Goal: Task Accomplishment & Management: Complete application form

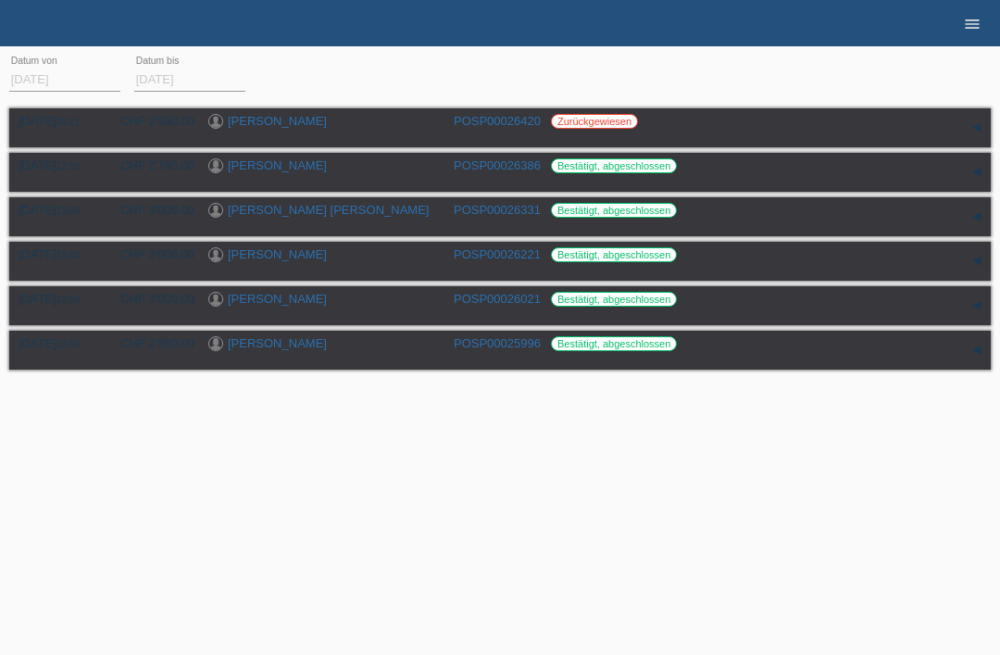
click at [973, 24] on icon "menu" at bounding box center [972, 24] width 19 height 19
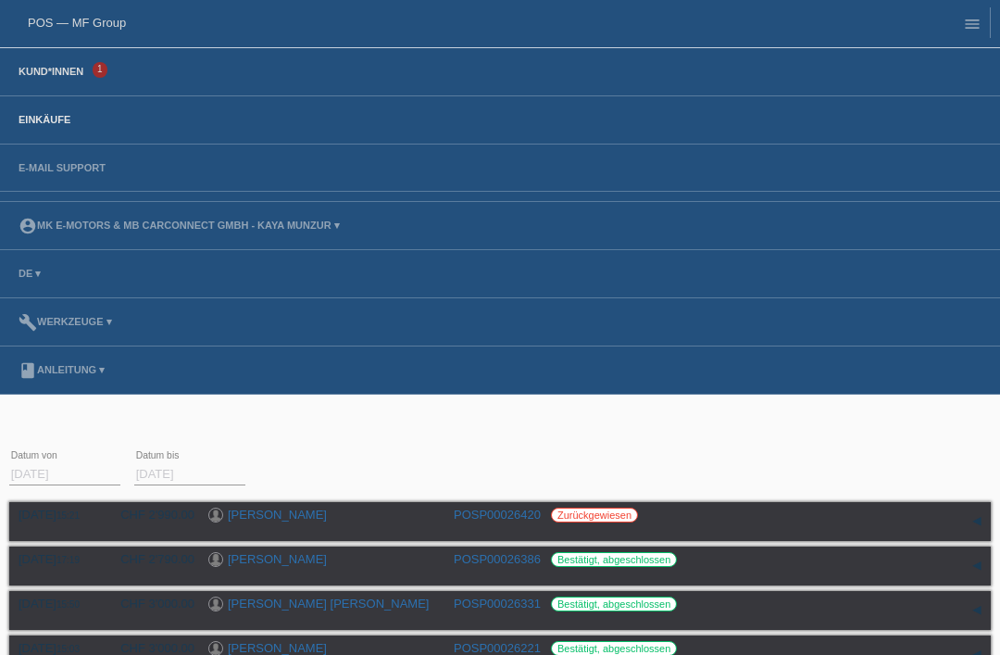
click at [40, 68] on link "Kund*innen" at bounding box center [50, 71] width 83 height 11
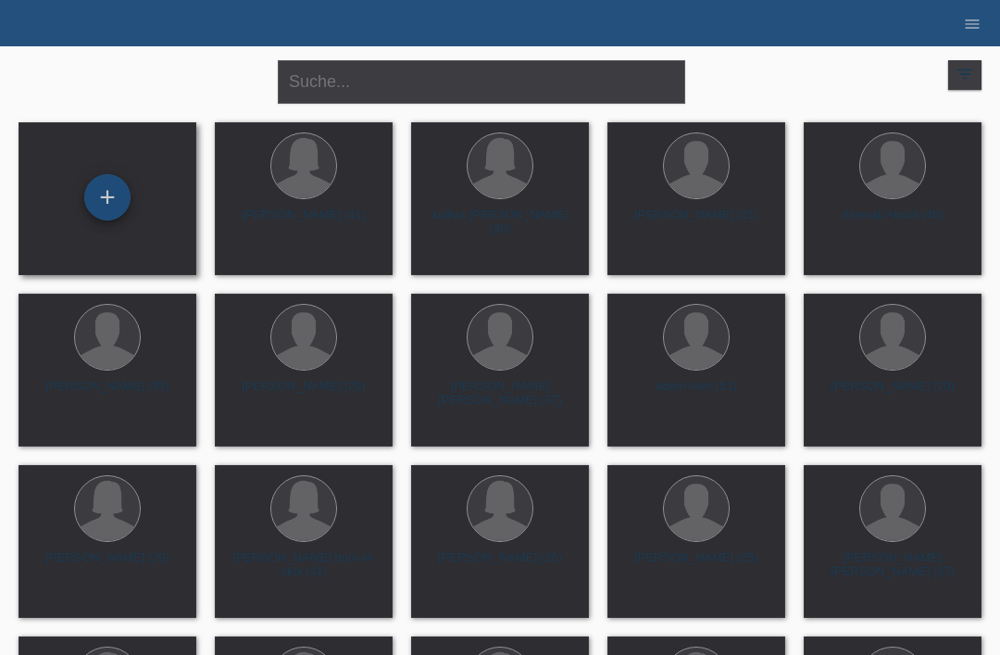
click at [118, 213] on div "+" at bounding box center [107, 196] width 44 height 31
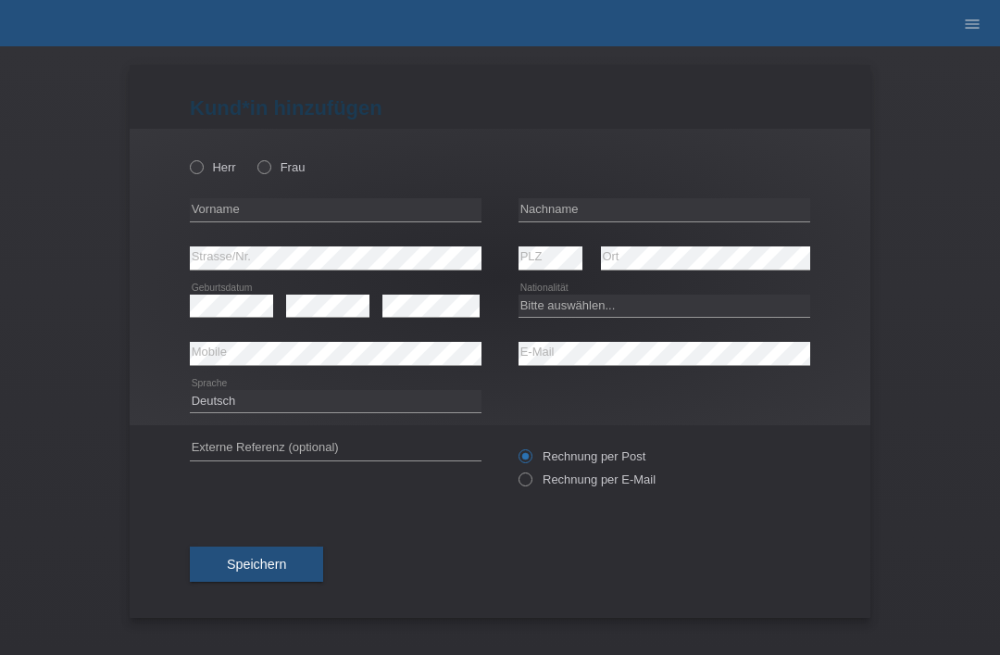
click at [208, 155] on div "Herr Frau" at bounding box center [336, 167] width 292 height 38
click at [187, 157] on icon at bounding box center [187, 157] width 0 height 0
click at [197, 160] on input "Herr" at bounding box center [196, 166] width 12 height 12
radio input "true"
click at [570, 211] on input "text" at bounding box center [664, 209] width 292 height 23
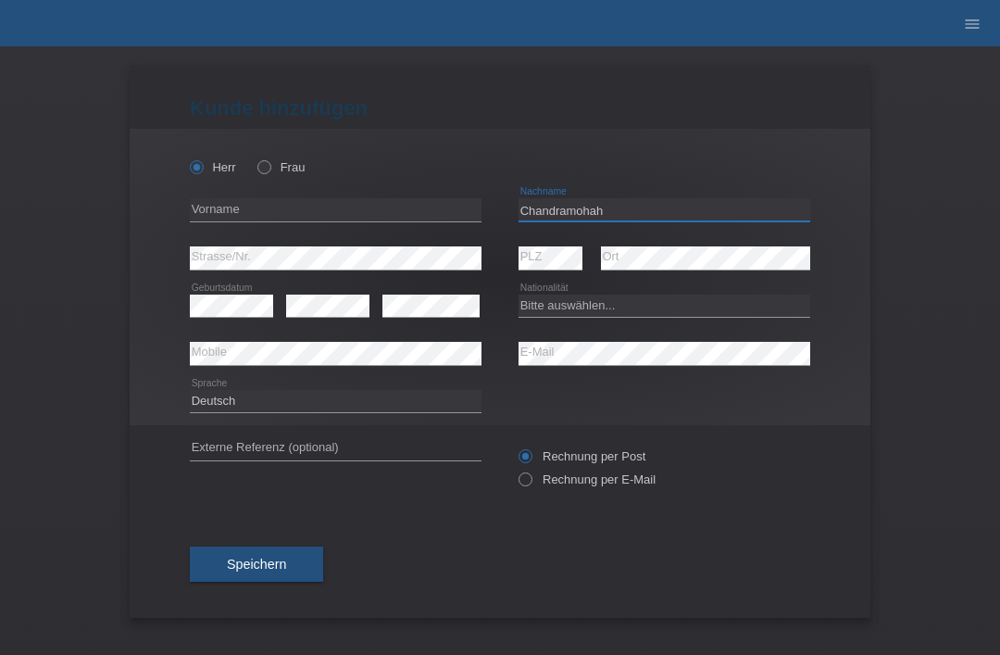
type input "Chandramohah"
click at [231, 215] on input "text" at bounding box center [336, 209] width 292 height 23
type input "kubilan"
click at [556, 315] on select "Bitte auswählen... Schweiz Deutschland Liechtenstein Österreich ------------ Af…" at bounding box center [664, 305] width 292 height 22
select select "LK"
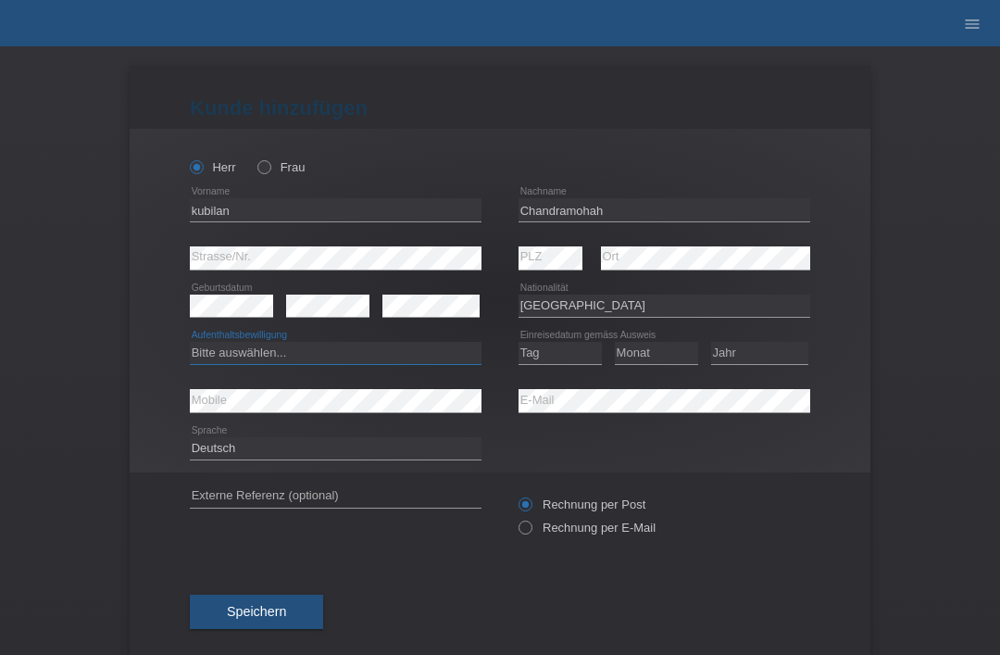
click at [241, 356] on select "Bitte auswählen... C B B - Flüchtlingsstatus Andere" at bounding box center [336, 353] width 292 height 22
select select "B"
click at [543, 348] on select "Tag 01 02 03 04 05 06 07 08 09 10 11" at bounding box center [559, 353] width 83 height 22
select select "29"
click at [666, 348] on select "Monat 01 02 03 04 05 06 07 08 09 10 11" at bounding box center [656, 353] width 83 height 22
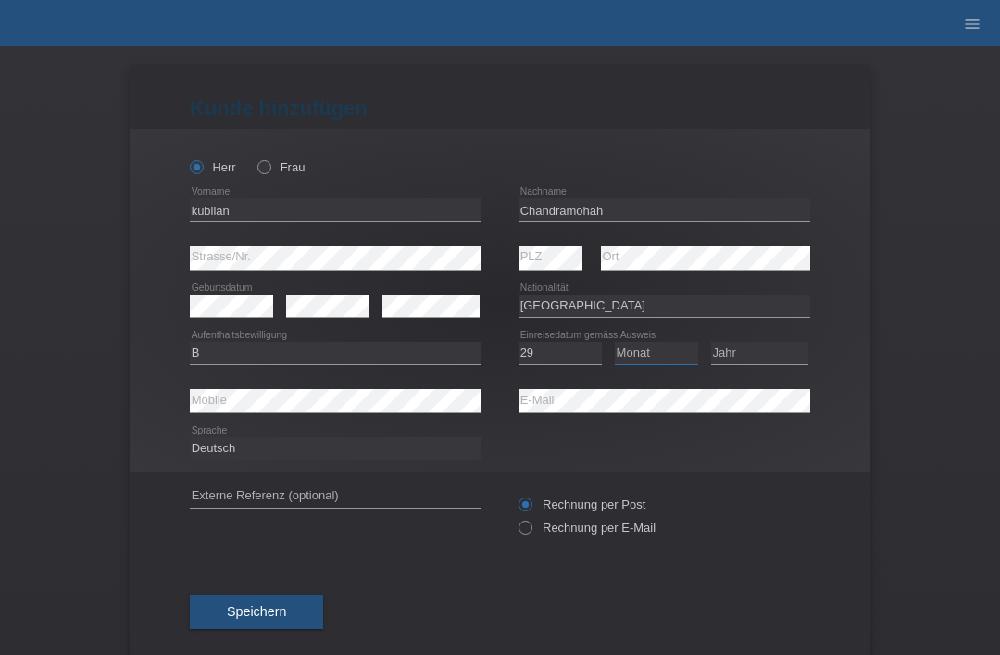
select select "07"
click at [768, 351] on select "Jahr 2025 2024 2023 2022 2021 2020 2019 2018 2017 2016 2015 2014 2013 2012 2011…" at bounding box center [759, 353] width 97 height 22
select select "2015"
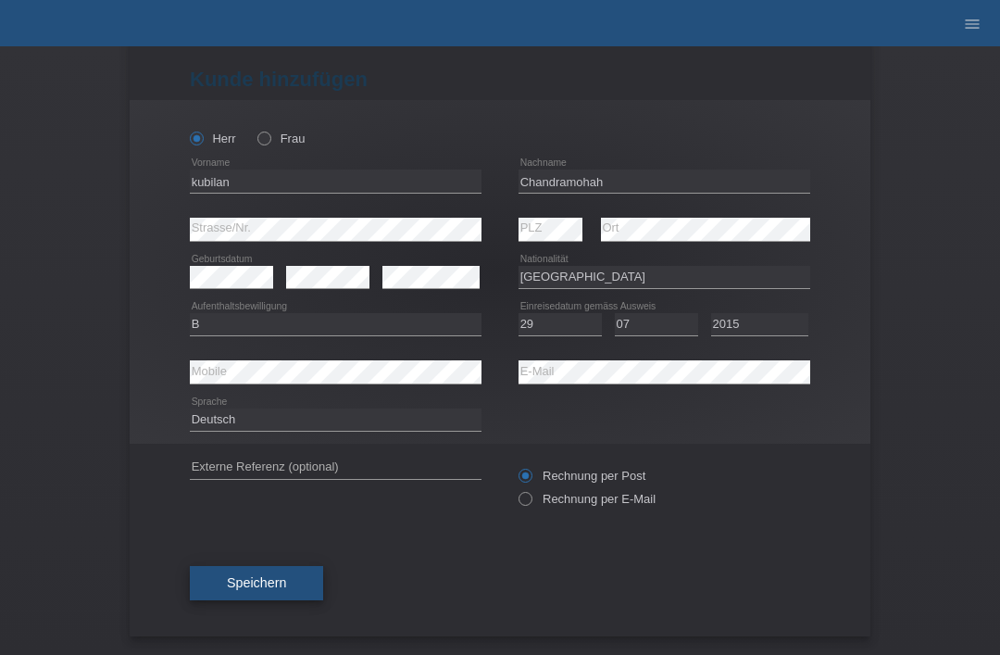
click at [231, 579] on span "Speichern" at bounding box center [256, 582] width 59 height 15
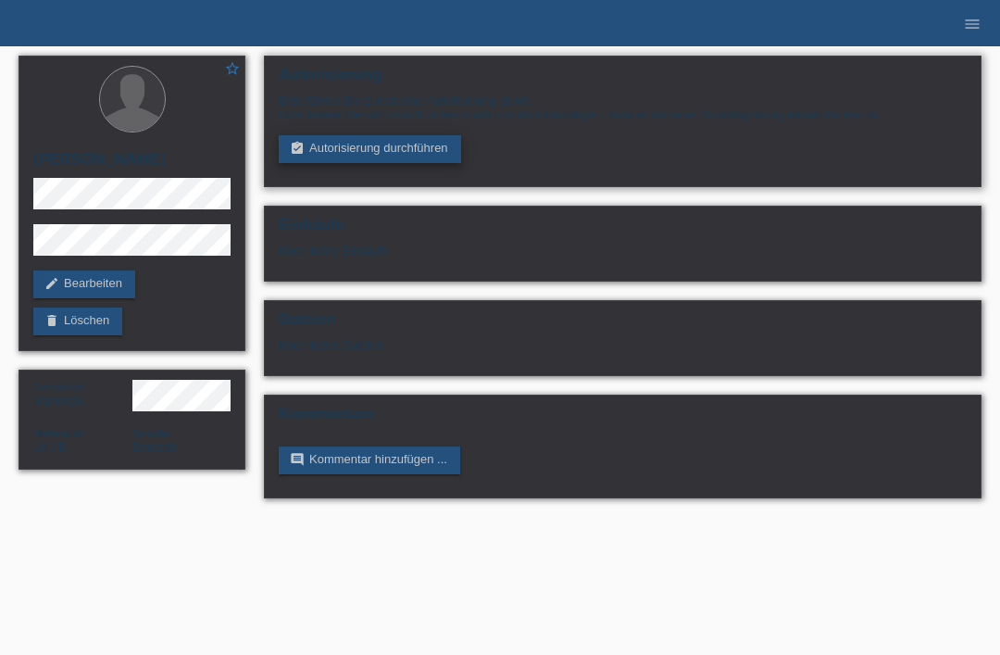
click at [380, 158] on link "assignment_turned_in Autorisierung durchführen" at bounding box center [370, 149] width 182 height 28
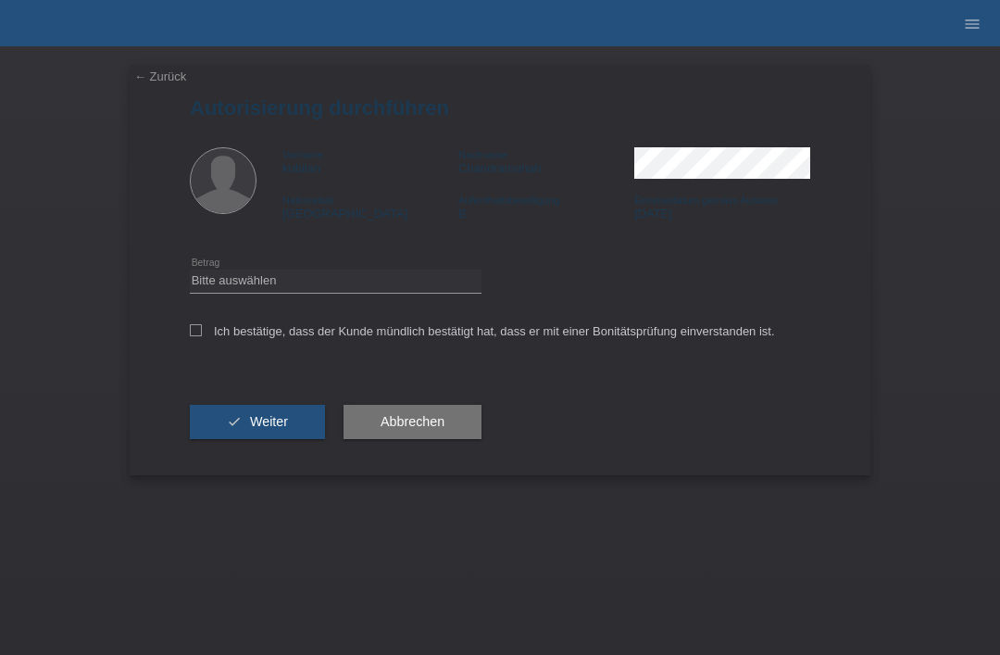
click at [314, 269] on div "Bitte auswählen CHF 1.00 - CHF 499.00 CHF 500.00 - CHF 1'999.00 CHF 2'000.00 - …" at bounding box center [336, 280] width 292 height 47
click at [343, 290] on select "Bitte auswählen CHF 1.00 - CHF 499.00 CHF 500.00 - CHF 1'999.00 CHF 2'000.00 - …" at bounding box center [336, 280] width 292 height 22
select select "3"
click at [205, 335] on label "Ich bestätige, dass der Kunde mündlich bestätigt hat, dass er mit einer Bonität…" at bounding box center [482, 331] width 585 height 14
click at [202, 335] on input "Ich bestätige, dass der Kunde mündlich bestätigt hat, dass er mit einer Bonität…" at bounding box center [196, 330] width 12 height 12
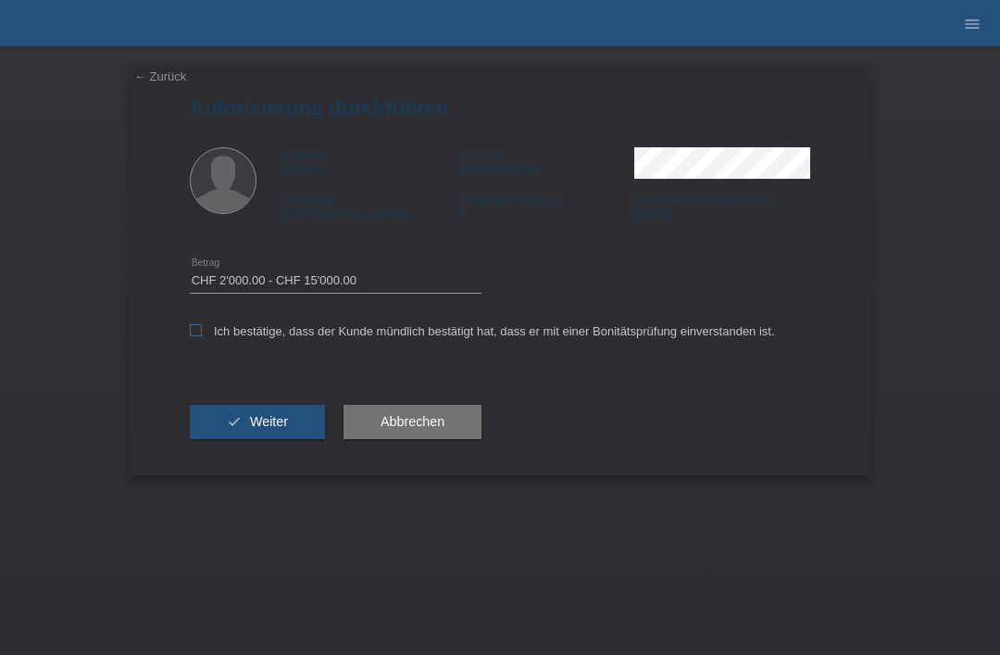
checkbox input "true"
click at [256, 418] on button "check Weiter" at bounding box center [257, 422] width 135 height 35
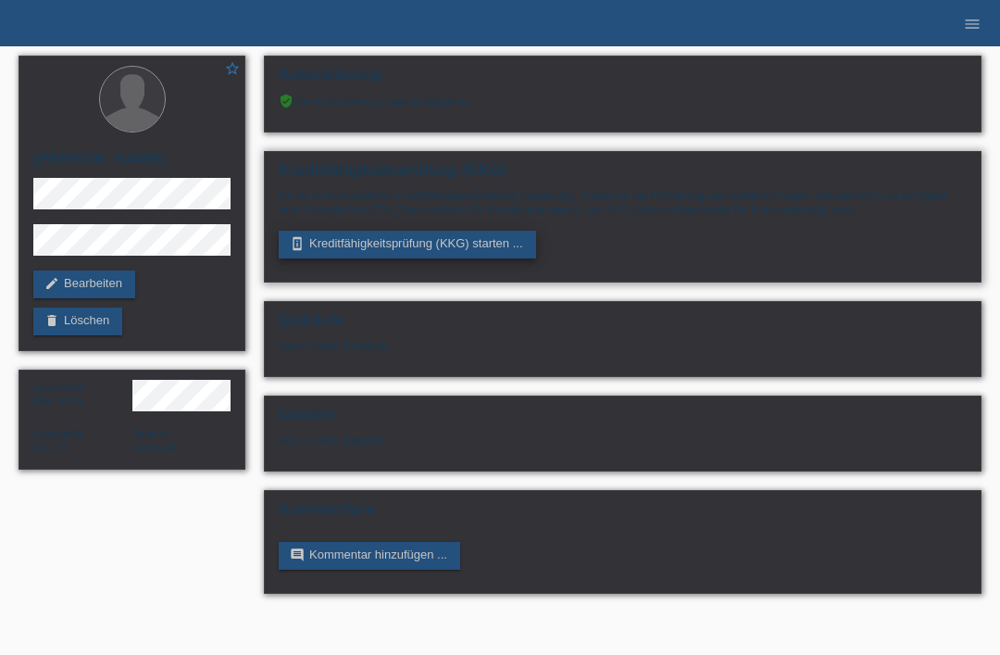
click at [422, 252] on link "perm_device_information Kreditfähigkeitsprüfung (KKG) starten ..." at bounding box center [407, 245] width 257 height 28
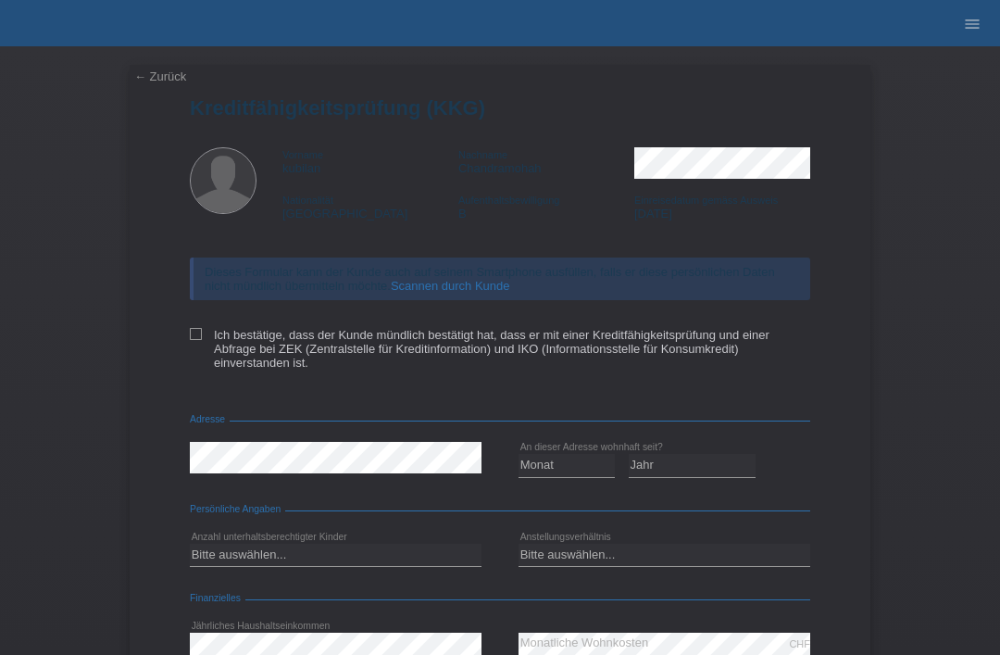
click at [191, 323] on div "Dieses Formular kann der Kunde auch auf seinem Smartphone ausfüllen, falls er d…" at bounding box center [500, 319] width 620 height 161
click at [193, 339] on icon at bounding box center [196, 334] width 12 height 12
click at [193, 339] on input "Ich bestätige, dass der Kunde mündlich bestätigt hat, dass er mit einer Kreditf…" at bounding box center [196, 334] width 12 height 12
checkbox input "true"
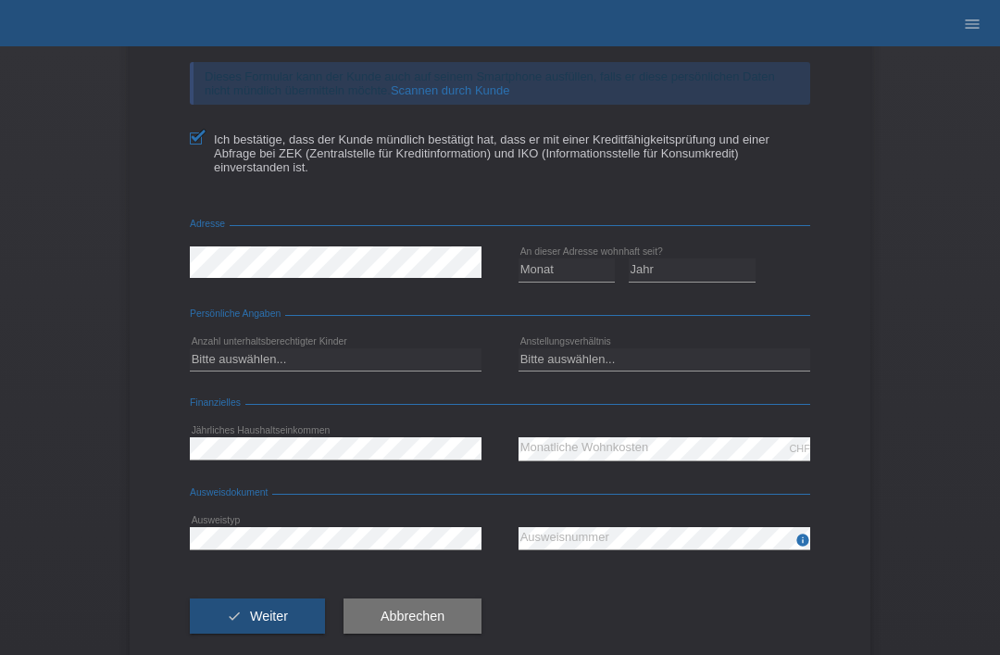
scroll to position [245, 0]
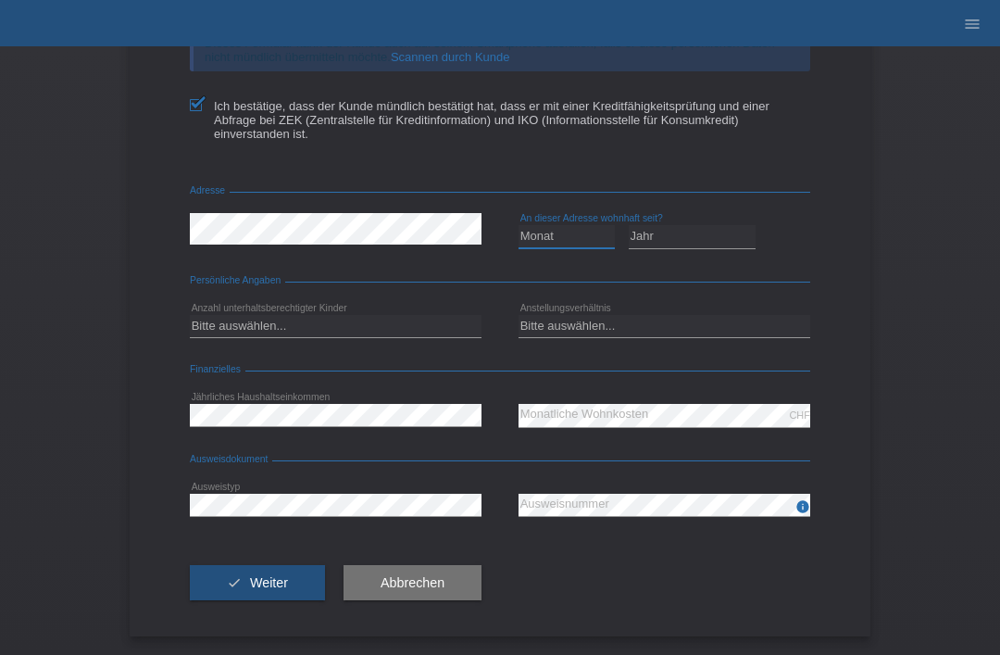
click at [570, 233] on select "Monat 01 02 03 04 05 06 07 08 09 10" at bounding box center [566, 236] width 96 height 22
select select "01"
click at [715, 230] on select "Jahr 2025 2024 2023 2022 2021 2020 2019 2018 2017 2016 2015 2014 2013 2012 2011…" at bounding box center [693, 236] width 128 height 22
click at [712, 226] on select "Jahr 2025 2024 2023 2022 2021 2020 2019 2018 2017 2016 2015 2014 2013 2012 2011…" at bounding box center [693, 236] width 128 height 22
select select "2016"
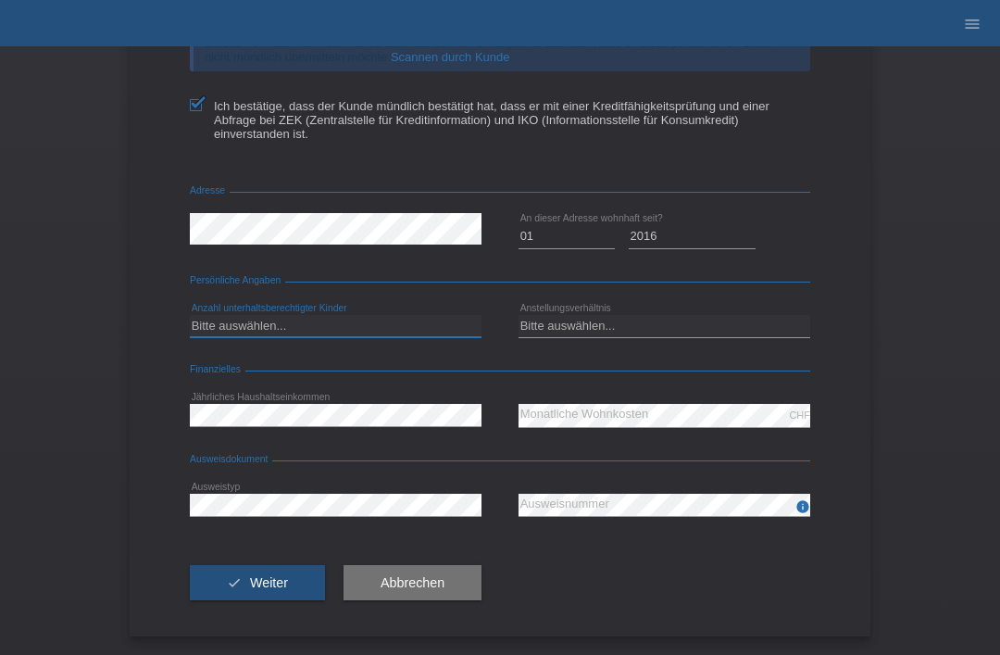
click at [221, 318] on select "Bitte auswählen... 0 1 2 3 4 5 6 7 8 9" at bounding box center [336, 326] width 292 height 22
select select "0"
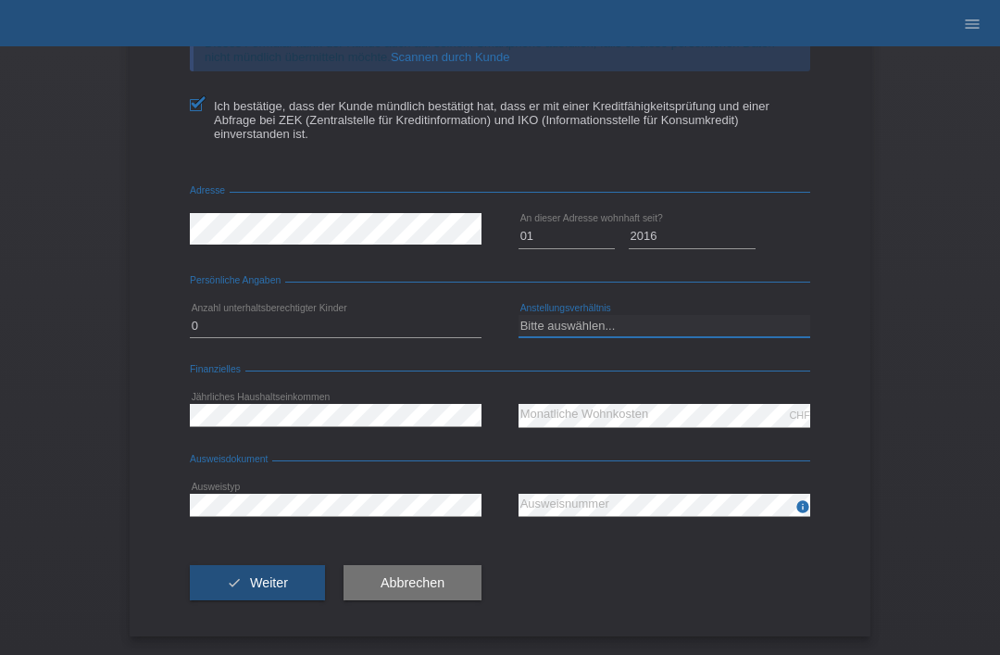
click at [634, 321] on select "Bitte auswählen... Unbefristet Befristet Lehrling/Student Pensioniert Nicht arb…" at bounding box center [664, 326] width 292 height 22
select select "UNLIMITED"
click at [254, 575] on span "Weiter" at bounding box center [269, 582] width 38 height 15
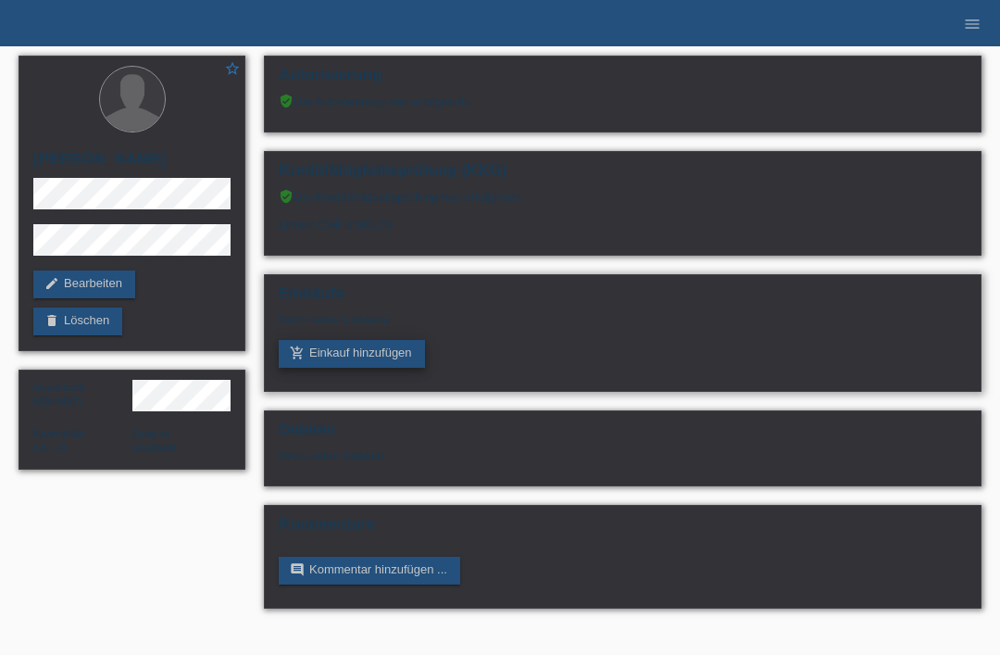
click at [370, 368] on link "add_shopping_cart Einkauf hinzufügen" at bounding box center [352, 354] width 146 height 28
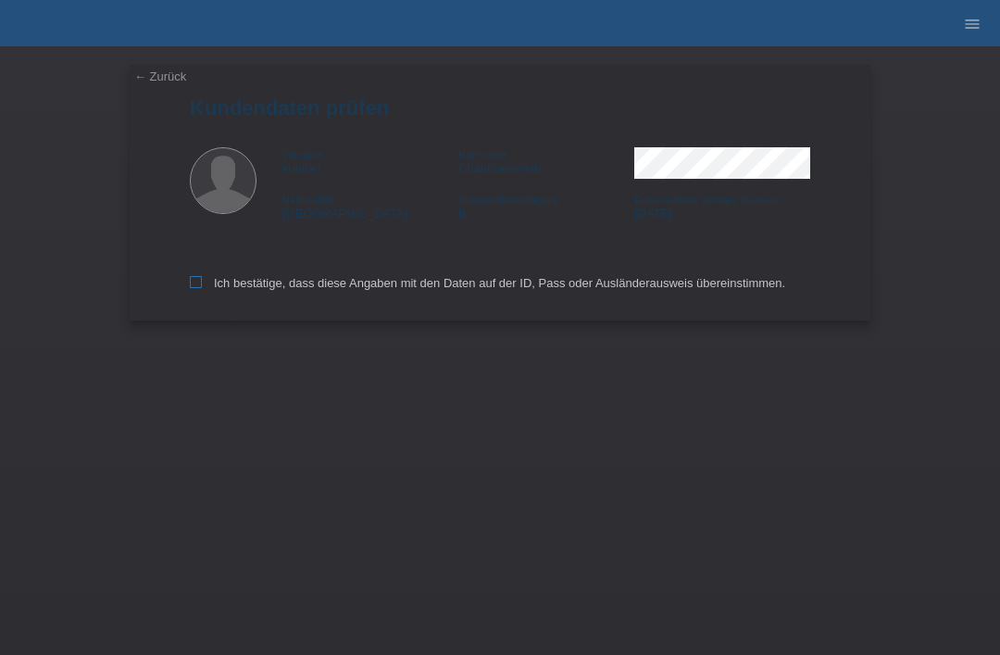
click at [202, 281] on label "Ich bestätige, dass diese Angaben mit den Daten auf der ID, Pass oder Ausländer…" at bounding box center [487, 283] width 595 height 14
click at [202, 281] on input "Ich bestätige, dass diese Angaben mit den Daten auf der ID, Pass oder Ausländer…" at bounding box center [196, 282] width 12 height 12
checkbox input "true"
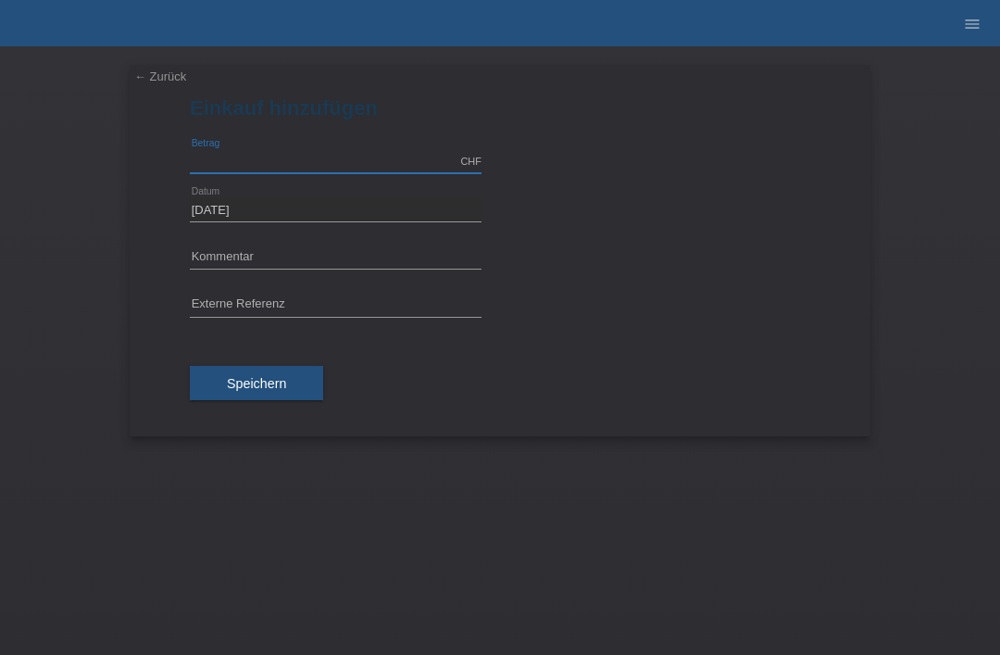
click at [252, 152] on input "text" at bounding box center [336, 161] width 292 height 23
click at [219, 251] on input "text" at bounding box center [336, 257] width 292 height 23
type input "3000.00"
type input "mk city s"
click at [230, 388] on span "Speichern" at bounding box center [256, 383] width 59 height 15
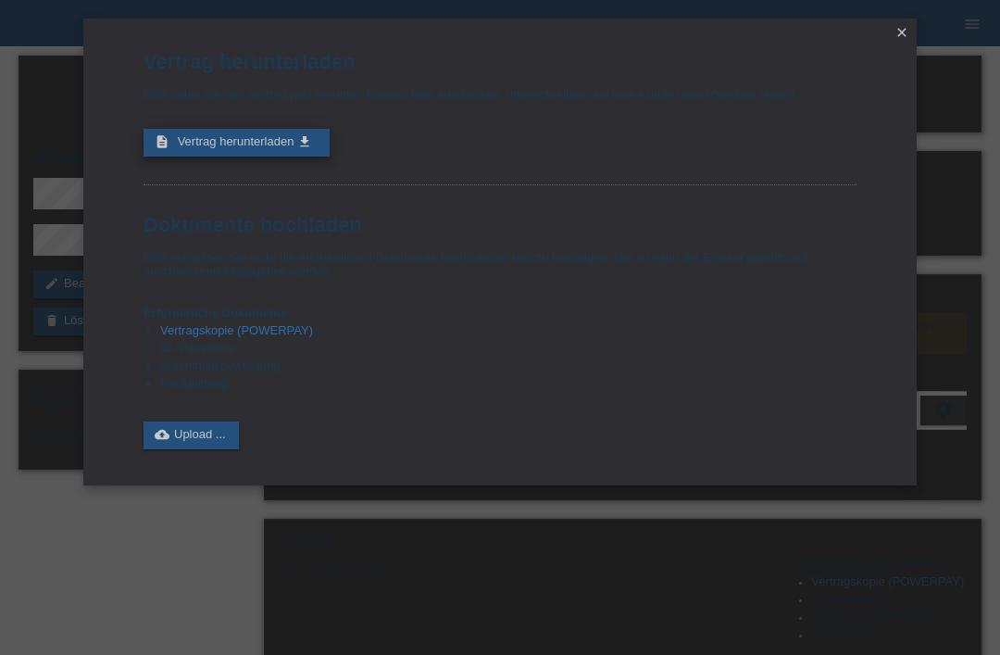
click at [186, 148] on span "Vertrag herunterladen" at bounding box center [236, 141] width 117 height 14
click at [905, 42] on link "close" at bounding box center [902, 33] width 24 height 21
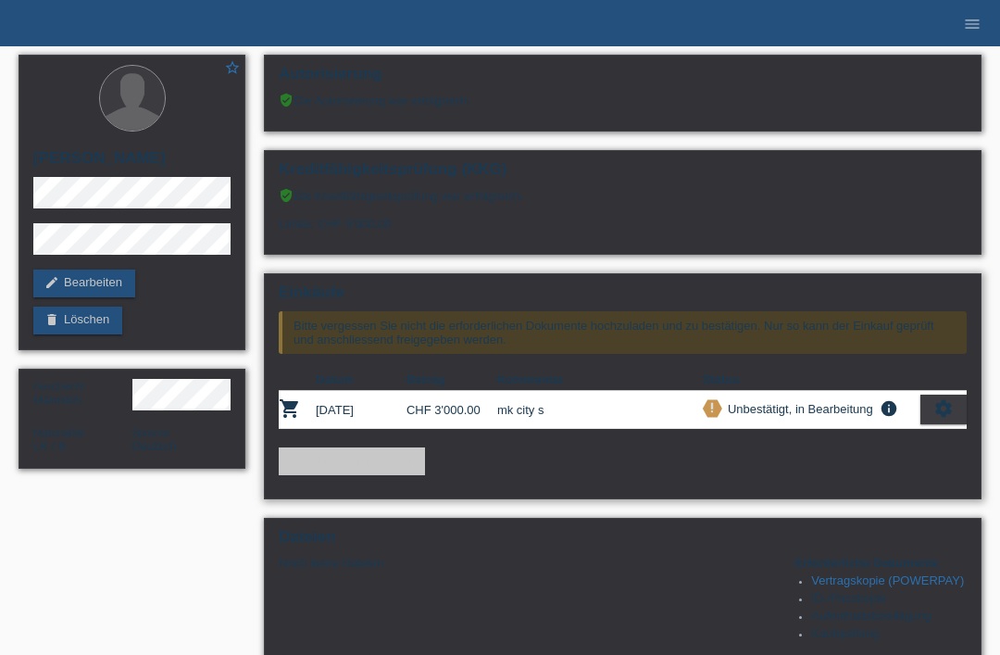
scroll to position [1, 0]
click at [323, 475] on link "add_shopping_cart Einkauf hinzufügen" at bounding box center [352, 461] width 146 height 28
click at [307, 472] on link "add_shopping_cart Einkauf hinzufügen" at bounding box center [352, 461] width 146 height 28
click at [124, 545] on div "star_border kubilan Chandramohah edit Bearbeiten delete Löschen Geschlecht Männ…" at bounding box center [499, 525] width 981 height 960
click at [101, 586] on div "star_border kubilan Chandramohah edit Bearbeiten delete Löschen Geschlecht Männ…" at bounding box center [499, 525] width 981 height 960
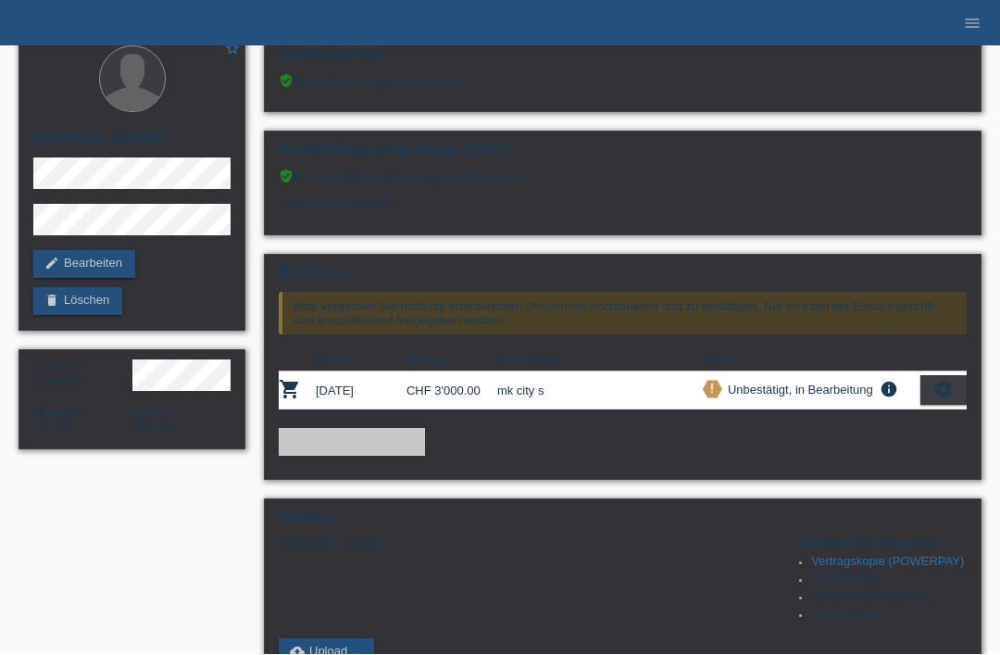
scroll to position [20, 0]
click at [60, 264] on link "edit Bearbeiten" at bounding box center [84, 264] width 102 height 28
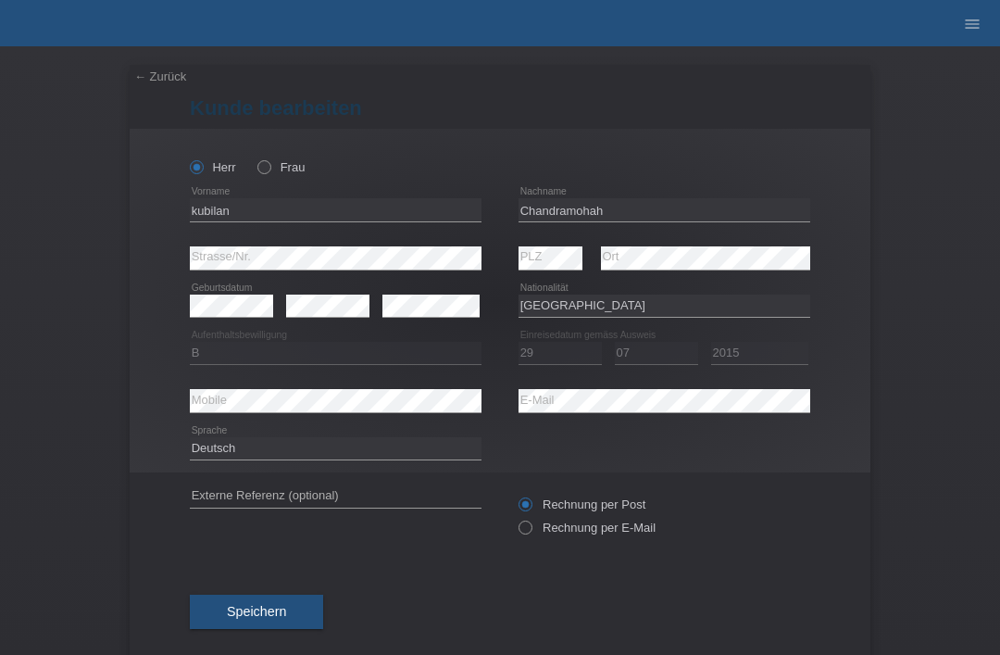
select select "LK"
select select "B"
select select "29"
select select "07"
select select "2015"
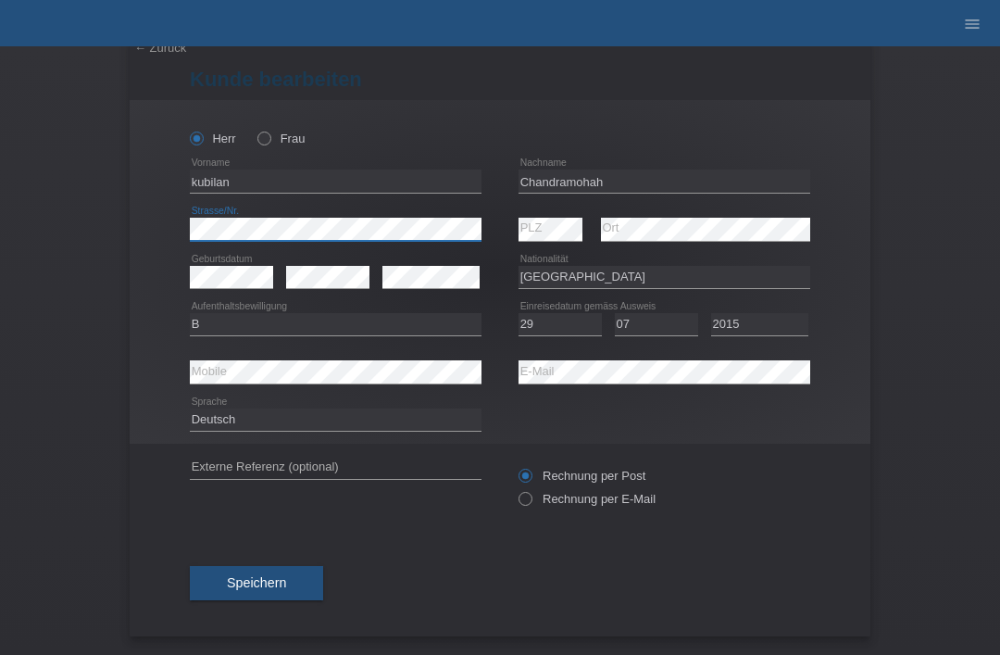
scroll to position [36, 0]
click at [281, 579] on span "Speichern" at bounding box center [256, 582] width 59 height 15
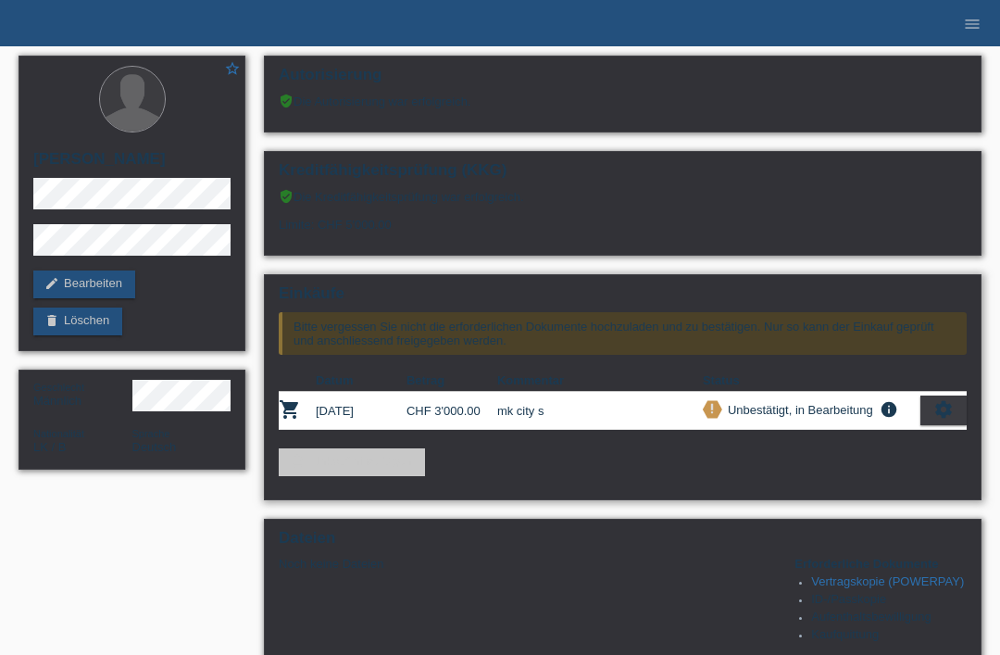
click at [379, 476] on link "add_shopping_cart Einkauf hinzufügen" at bounding box center [352, 462] width 146 height 28
click at [942, 419] on icon "settings" at bounding box center [943, 409] width 20 height 20
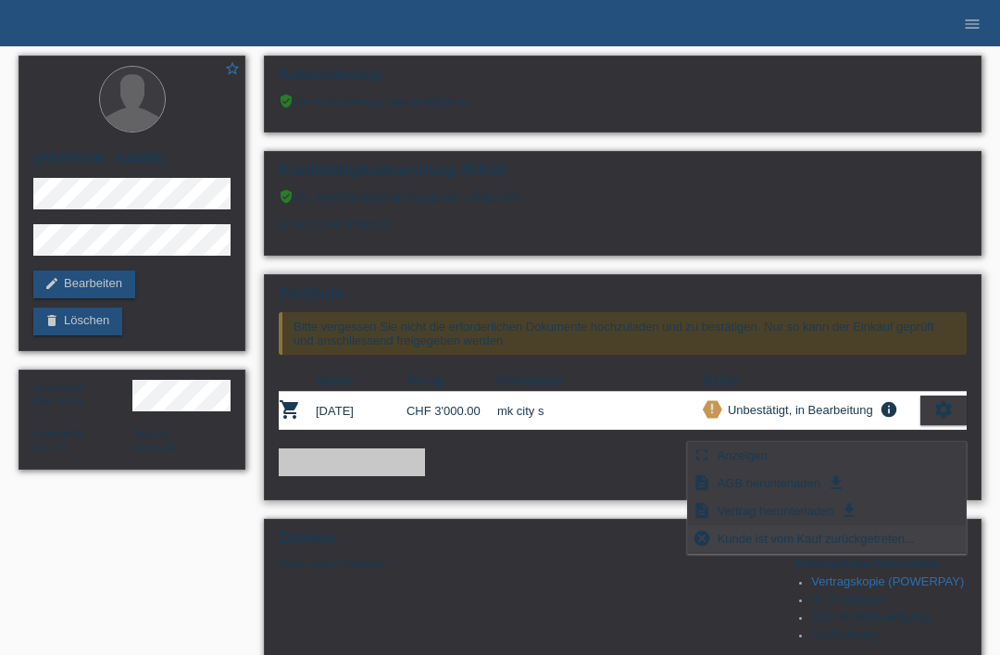
click at [830, 543] on span "Kunde ist vom Kauf zurückgetreten..." at bounding box center [816, 538] width 203 height 22
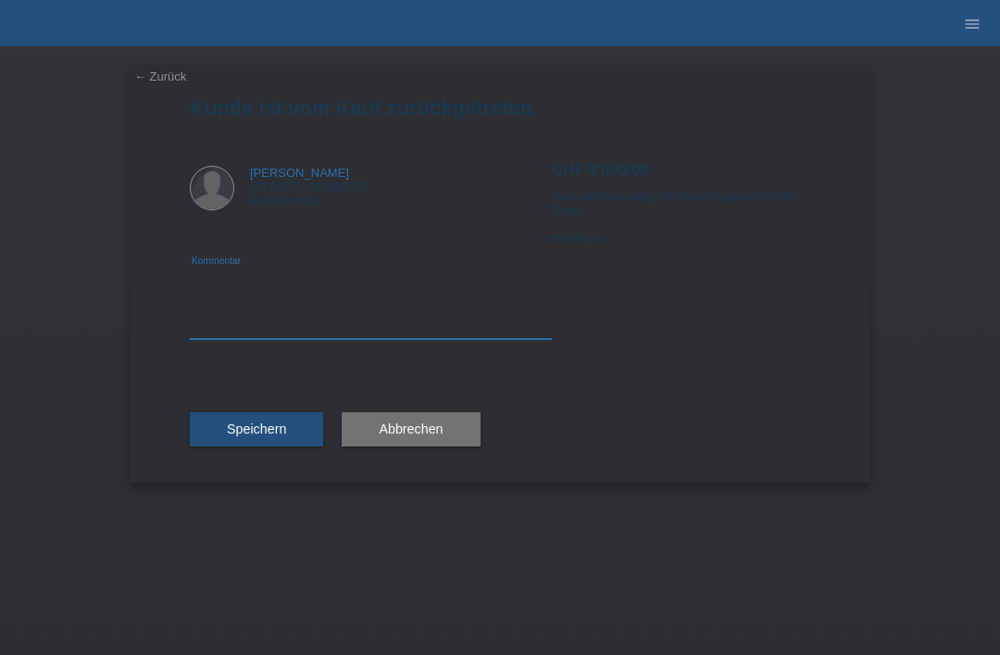
click at [249, 329] on textarea at bounding box center [371, 303] width 362 height 71
type textarea "Adresse falsch"
click at [242, 427] on span "Speichern" at bounding box center [256, 428] width 59 height 15
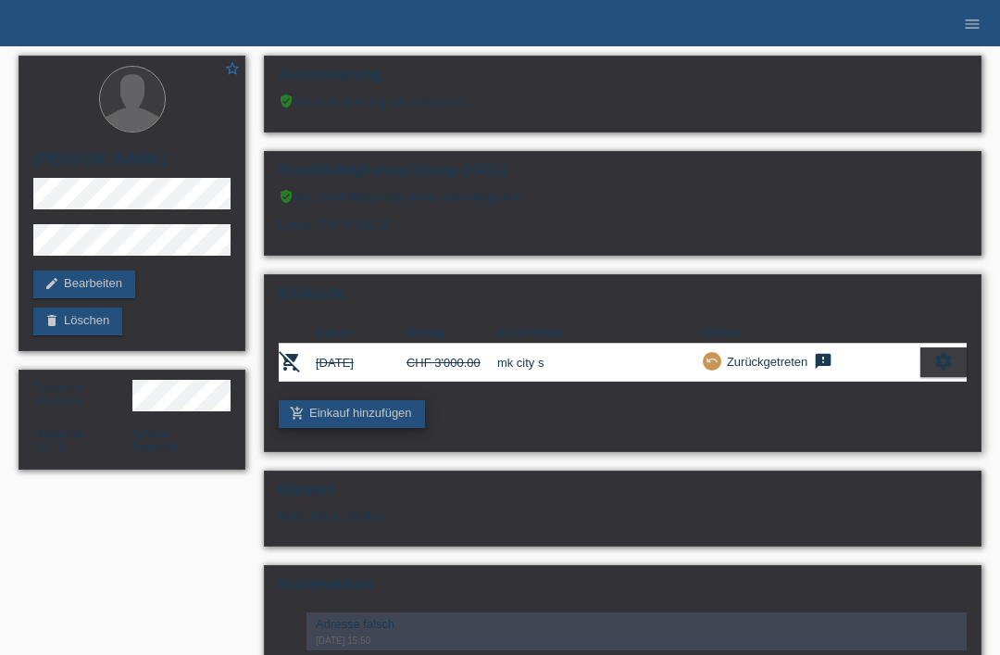
click at [356, 428] on link "add_shopping_cart Einkauf hinzufügen" at bounding box center [352, 414] width 146 height 28
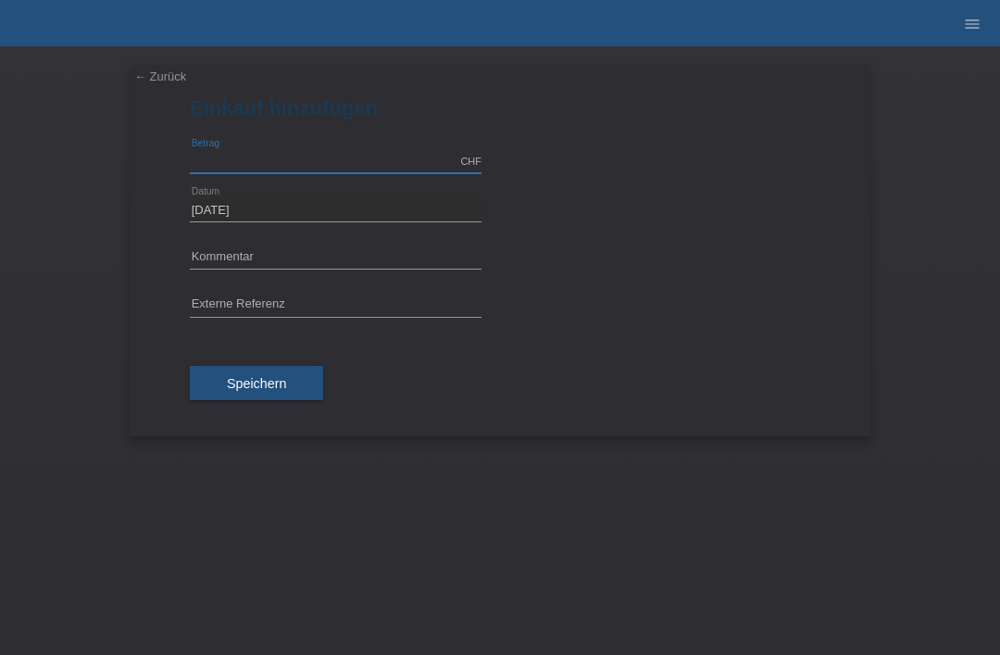
click at [256, 162] on input "text" at bounding box center [336, 161] width 292 height 23
click at [214, 248] on input "text" at bounding box center [336, 257] width 292 height 23
type input "3000.00"
type input "mk city s"
click at [222, 397] on button "Speichern" at bounding box center [256, 383] width 133 height 35
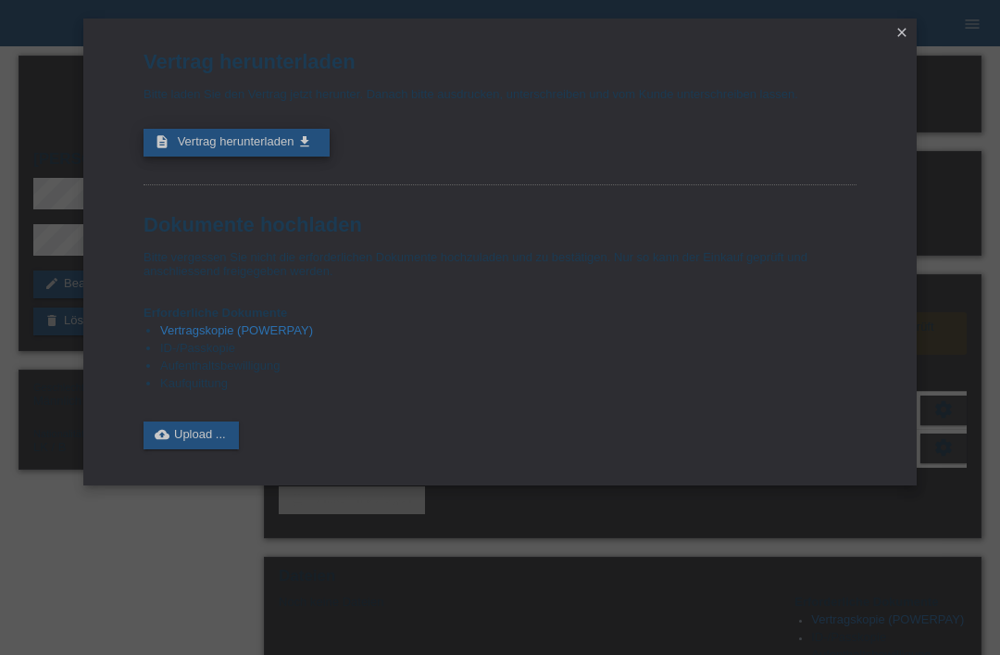
click at [208, 147] on span "Vertrag herunterladen" at bounding box center [236, 141] width 117 height 14
click at [191, 449] on link "cloud_upload Upload ..." at bounding box center [191, 435] width 95 height 28
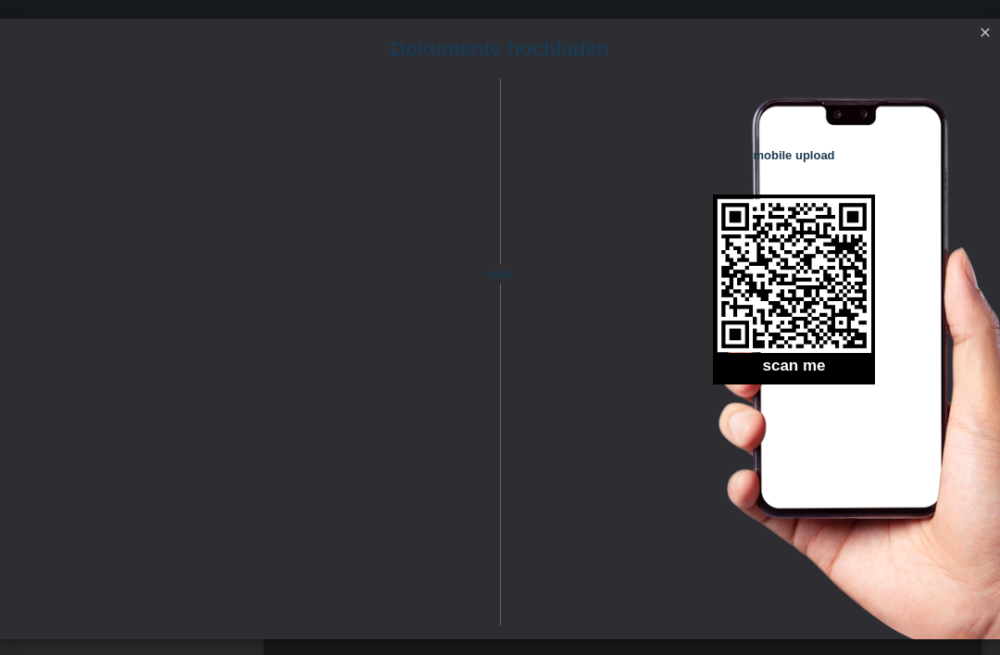
click at [992, 39] on link "close" at bounding box center [985, 33] width 24 height 21
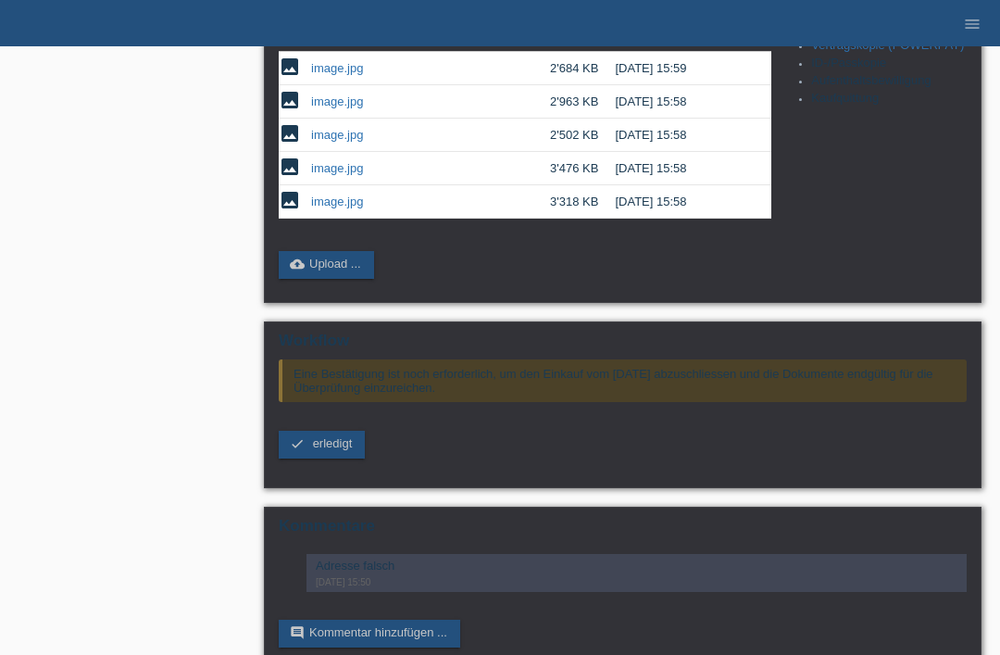
scroll to position [527, 0]
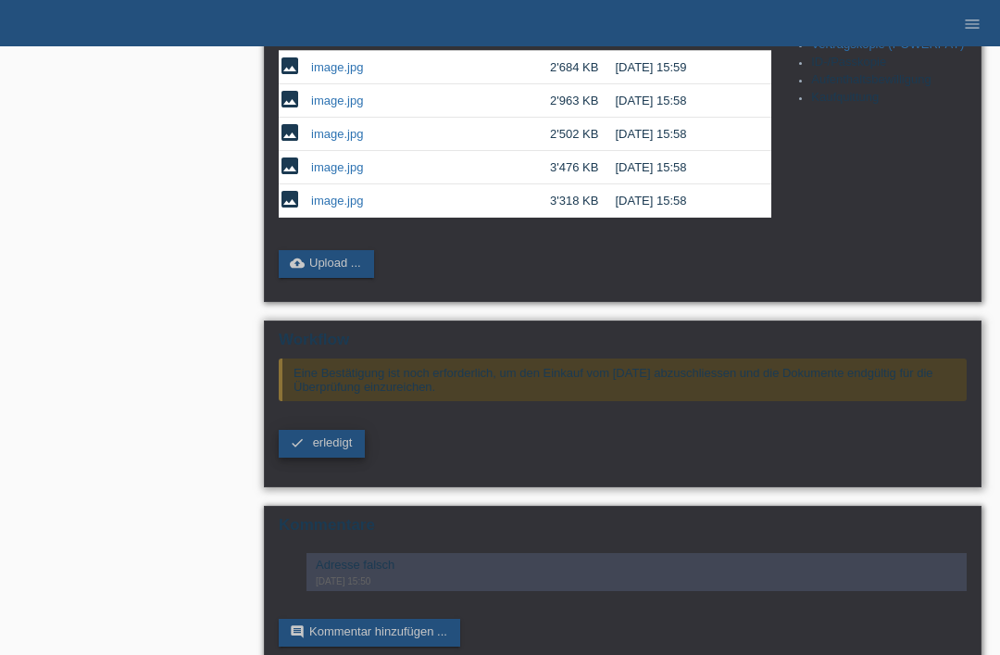
click at [318, 449] on span "erledigt" at bounding box center [333, 442] width 40 height 14
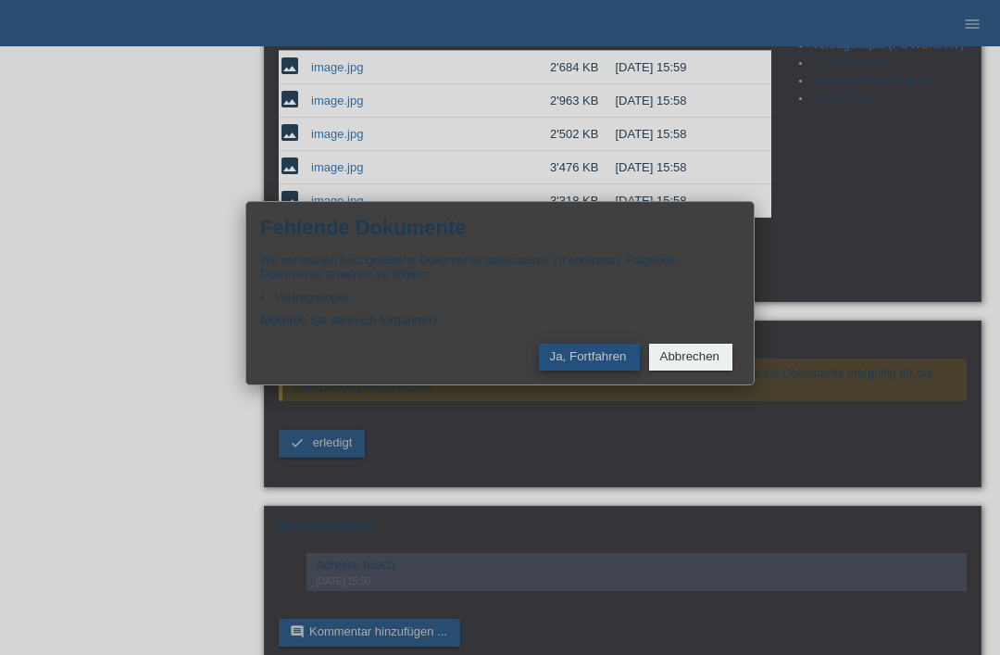
click at [591, 370] on button "Ja, Fortfahren" at bounding box center [589, 356] width 101 height 27
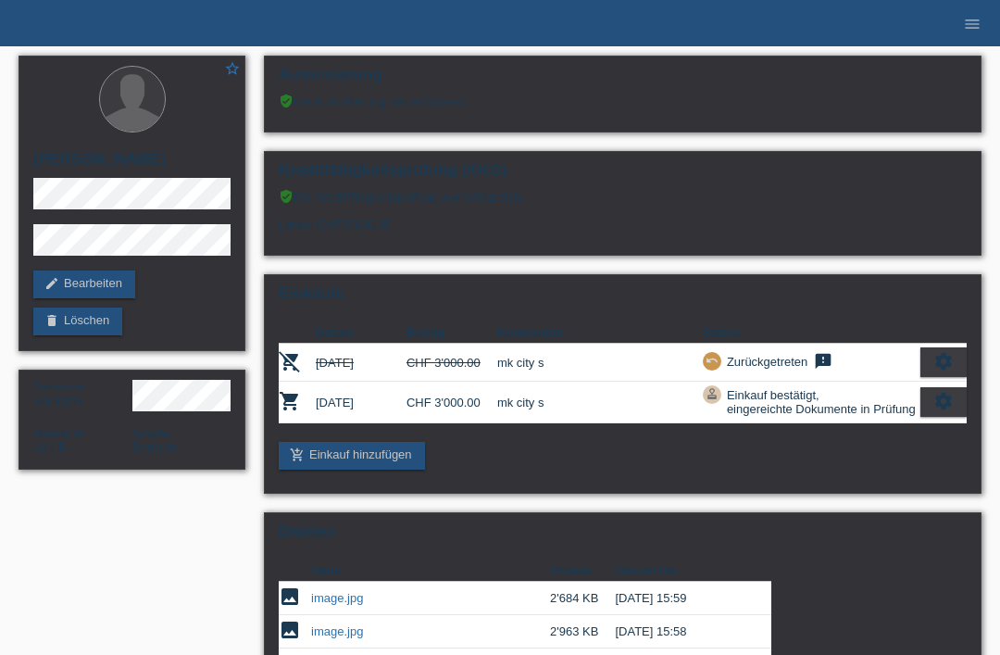
scroll to position [370, 0]
